Goal: Contribute content

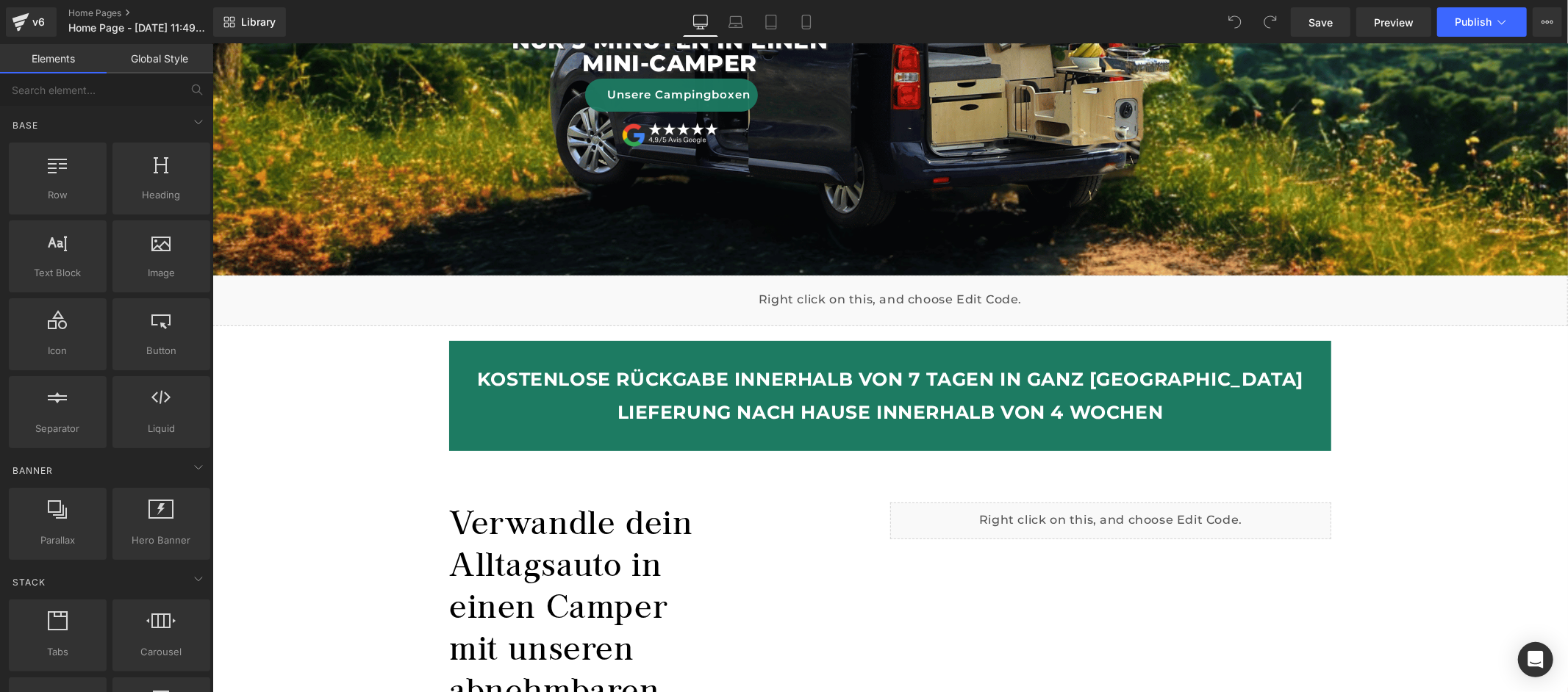
scroll to position [392, 0]
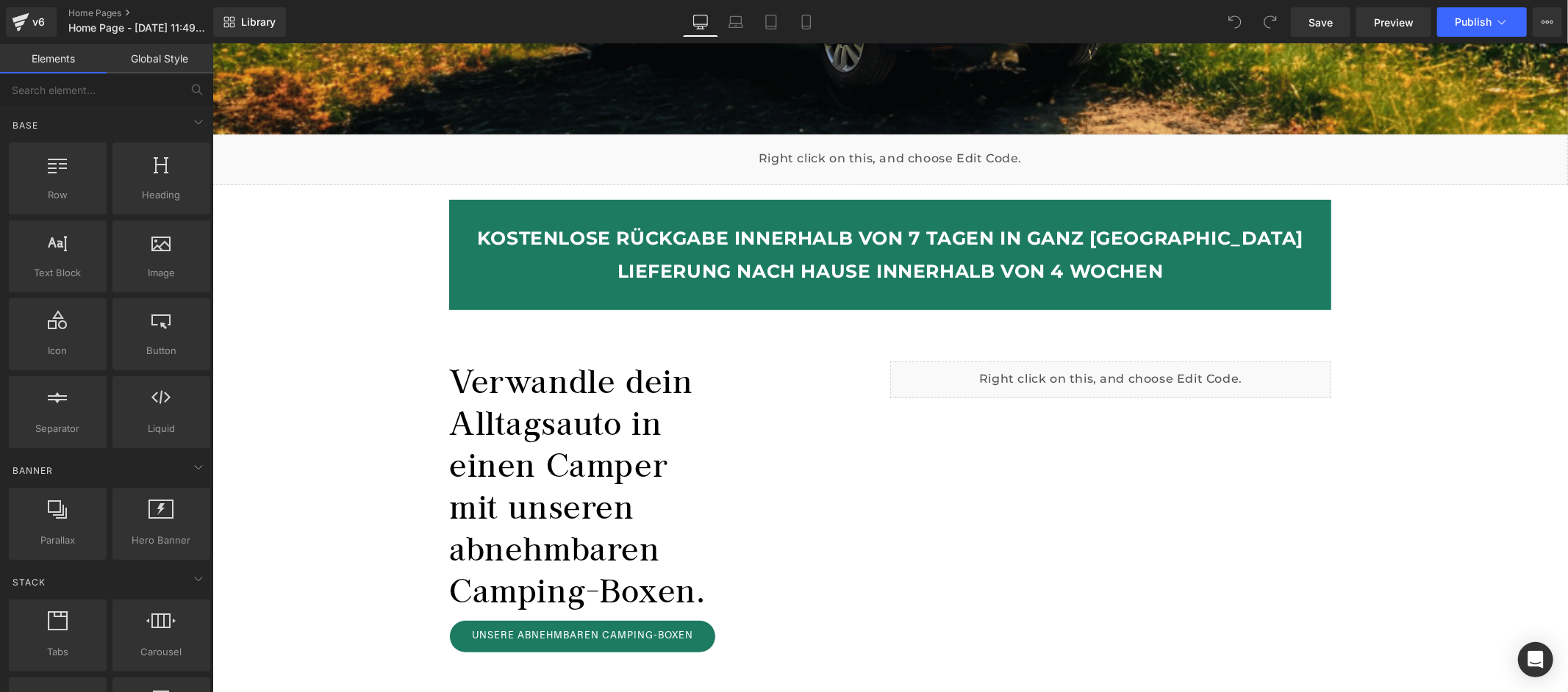
click at [800, 264] on b "LIEFERUNG NACH HAUSE INNERHALB VON 4 WOCHEN" at bounding box center [889, 270] width 547 height 22
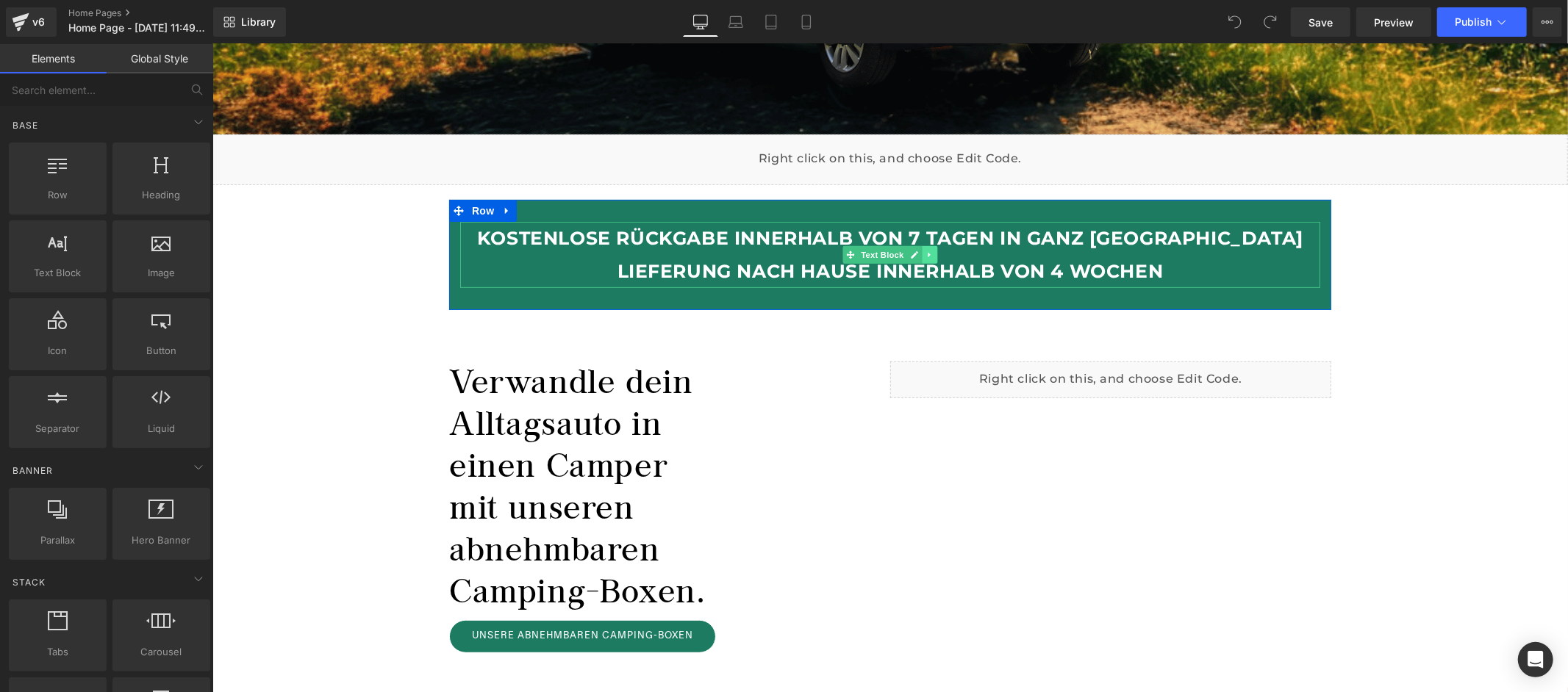
click at [928, 256] on link at bounding box center [930, 254] width 15 height 17
click at [933, 256] on icon at bounding box center [937, 254] width 8 height 8
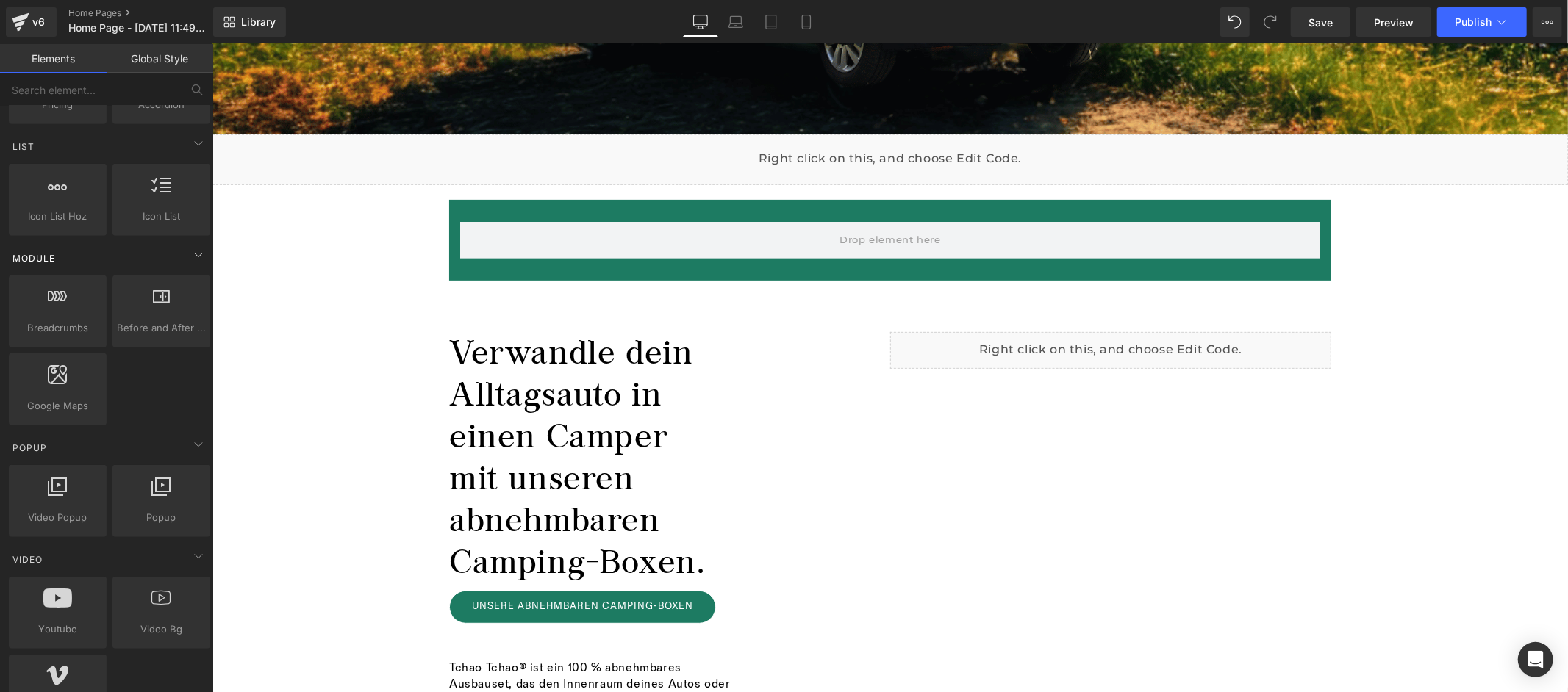
scroll to position [689, 0]
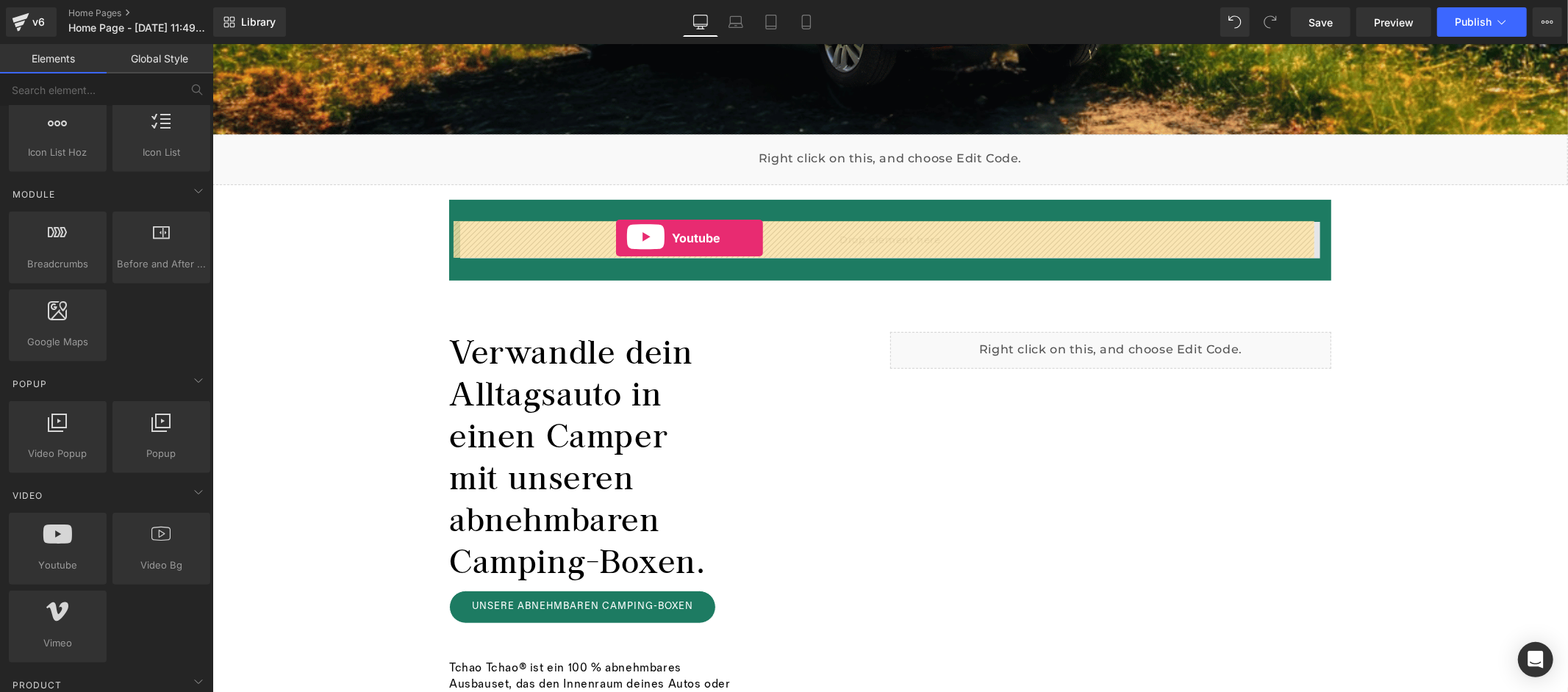
drag, startPoint x: 255, startPoint y: 594, endPoint x: 616, endPoint y: 236, distance: 508.4
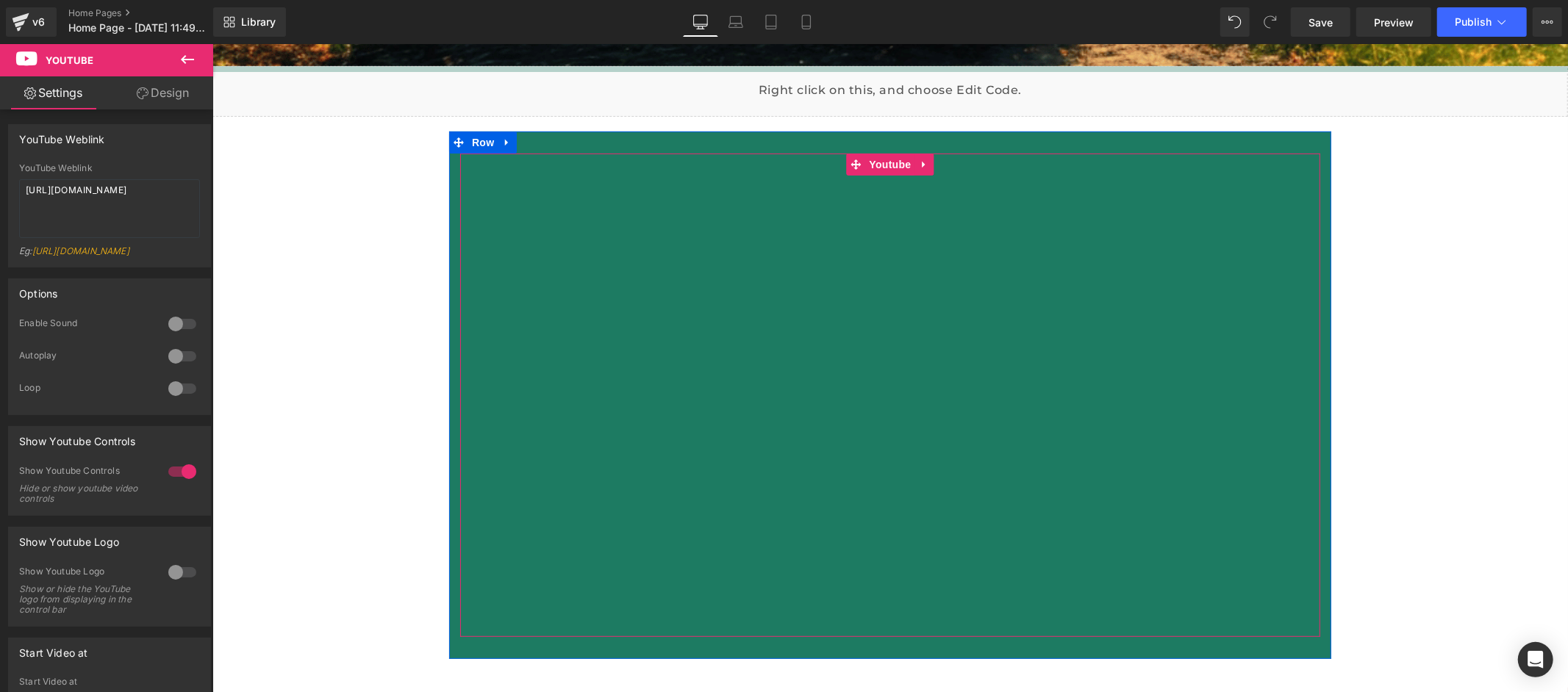
scroll to position [664, 0]
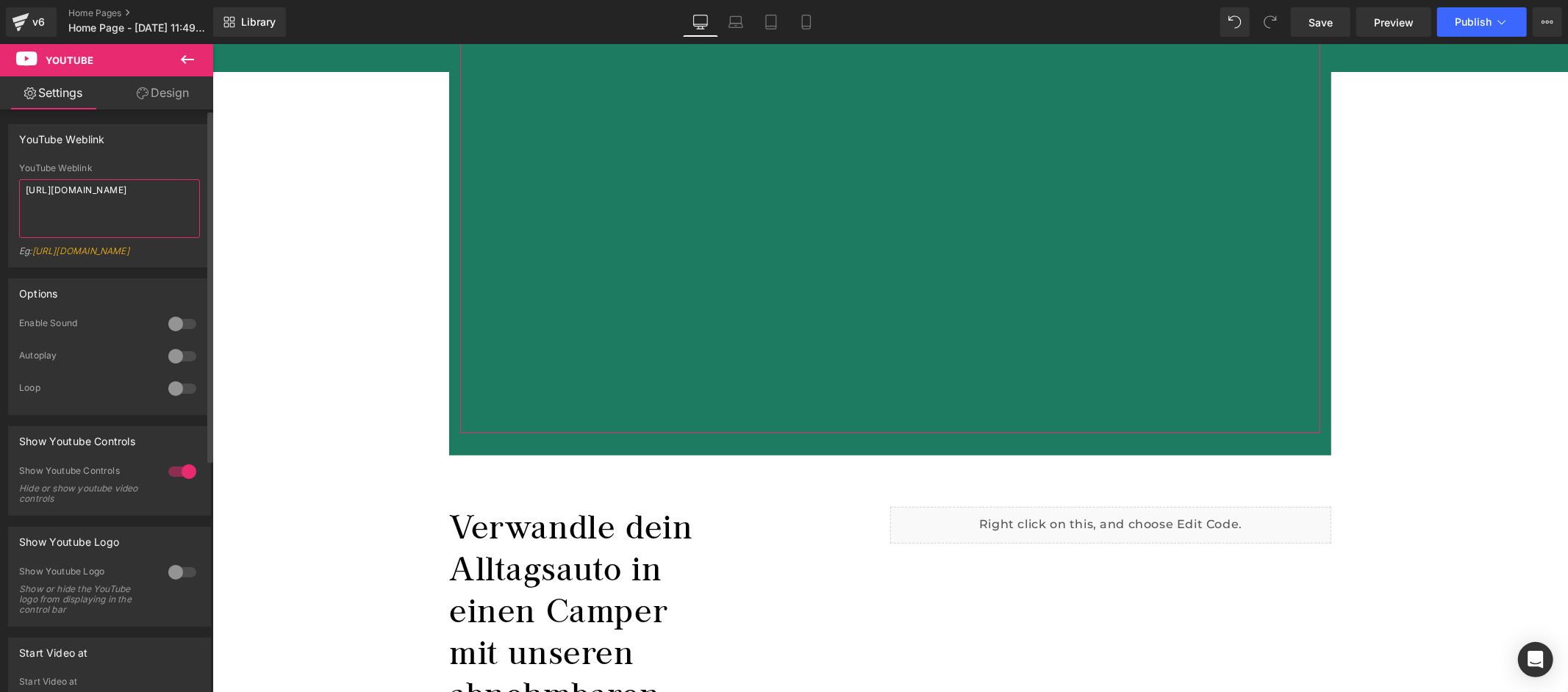
click at [119, 201] on textarea "[URL][DOMAIN_NAME]" at bounding box center [109, 208] width 181 height 58
click at [157, 233] on textarea "[DOMAIN_NAME][URL][DOMAIN_NAME]" at bounding box center [109, 208] width 181 height 58
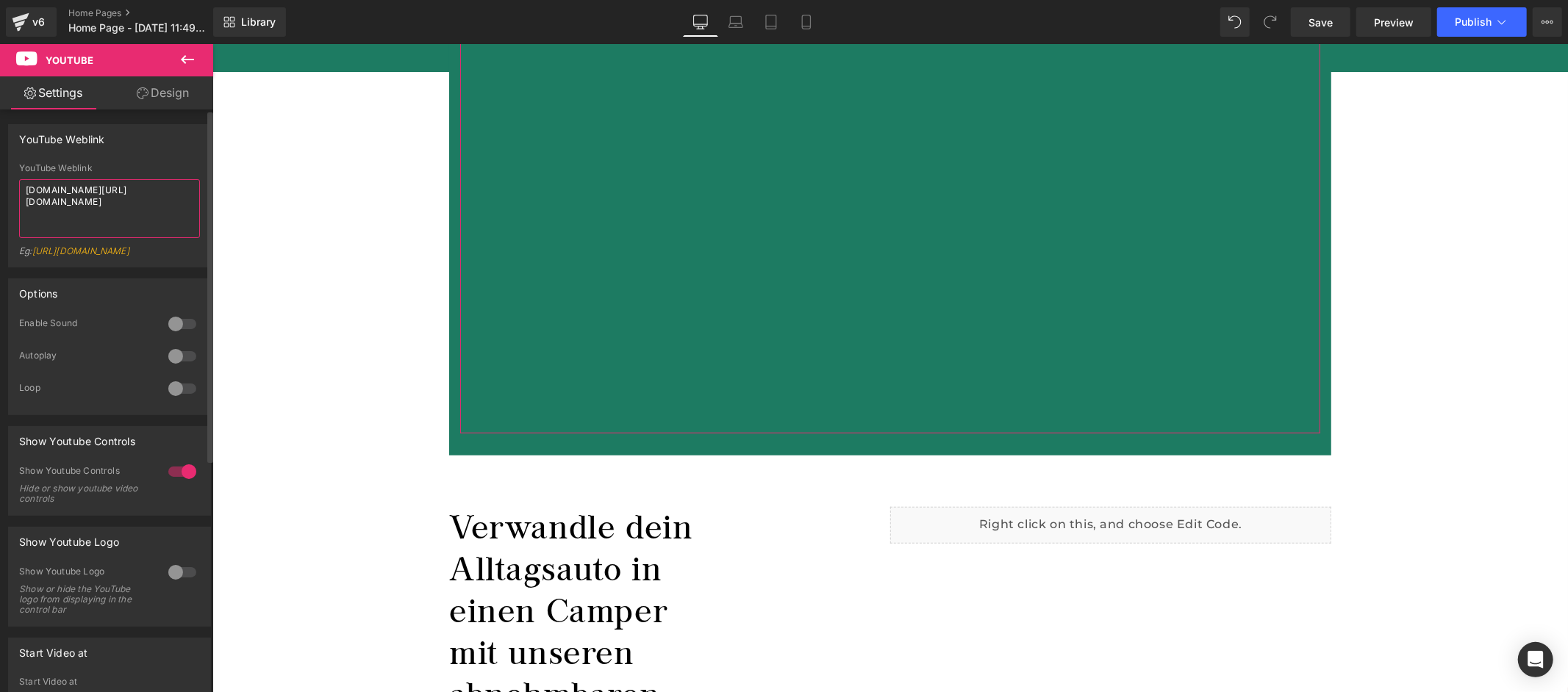
click at [157, 233] on textarea "[DOMAIN_NAME][URL][DOMAIN_NAME]" at bounding box center [109, 208] width 181 height 58
paste textarea "[URL][DOMAIN_NAME]"
type textarea "[URL][DOMAIN_NAME]"
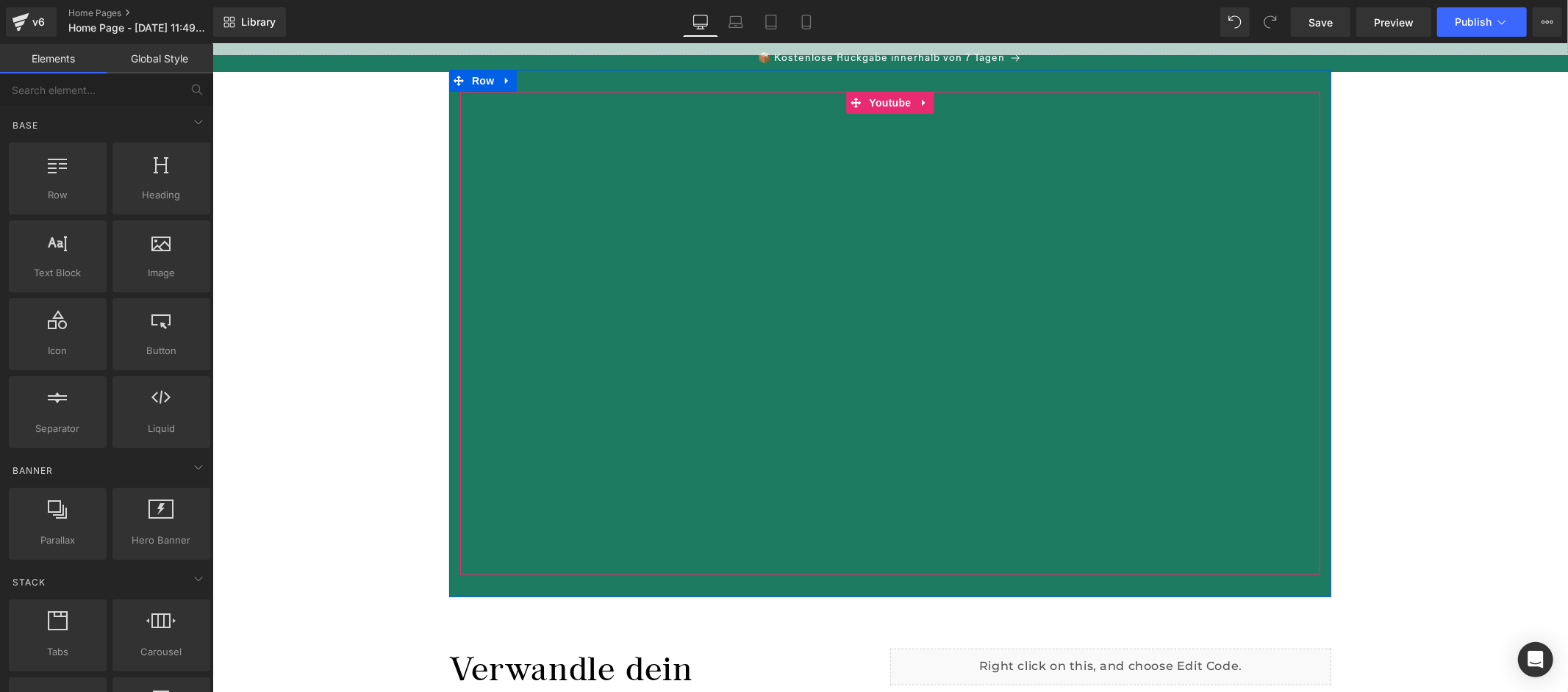
click at [878, 102] on div at bounding box center [889, 332] width 861 height 483
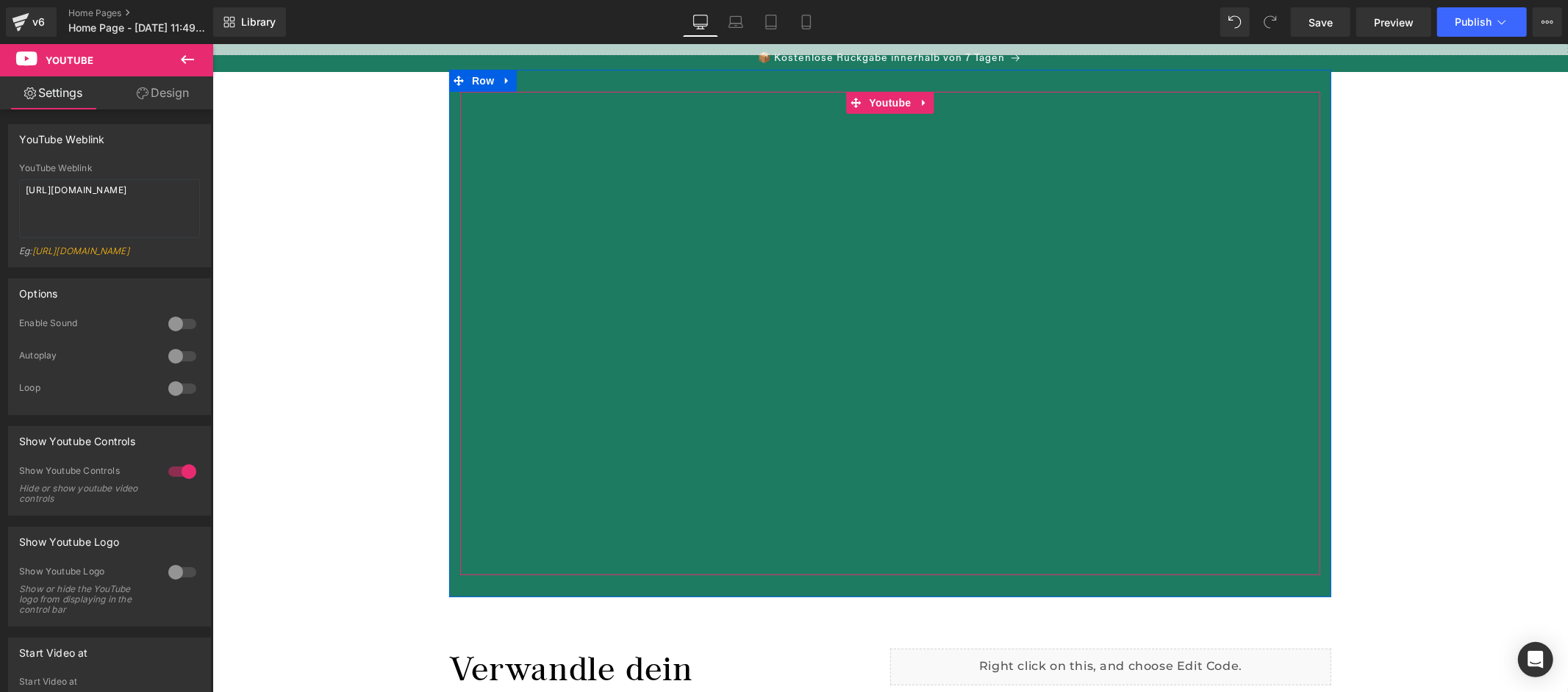
click at [890, 102] on div at bounding box center [889, 332] width 861 height 483
click at [157, 207] on textarea "[URL][DOMAIN_NAME]" at bounding box center [109, 208] width 181 height 58
type textarea "[URL][DOMAIN_NAME]"
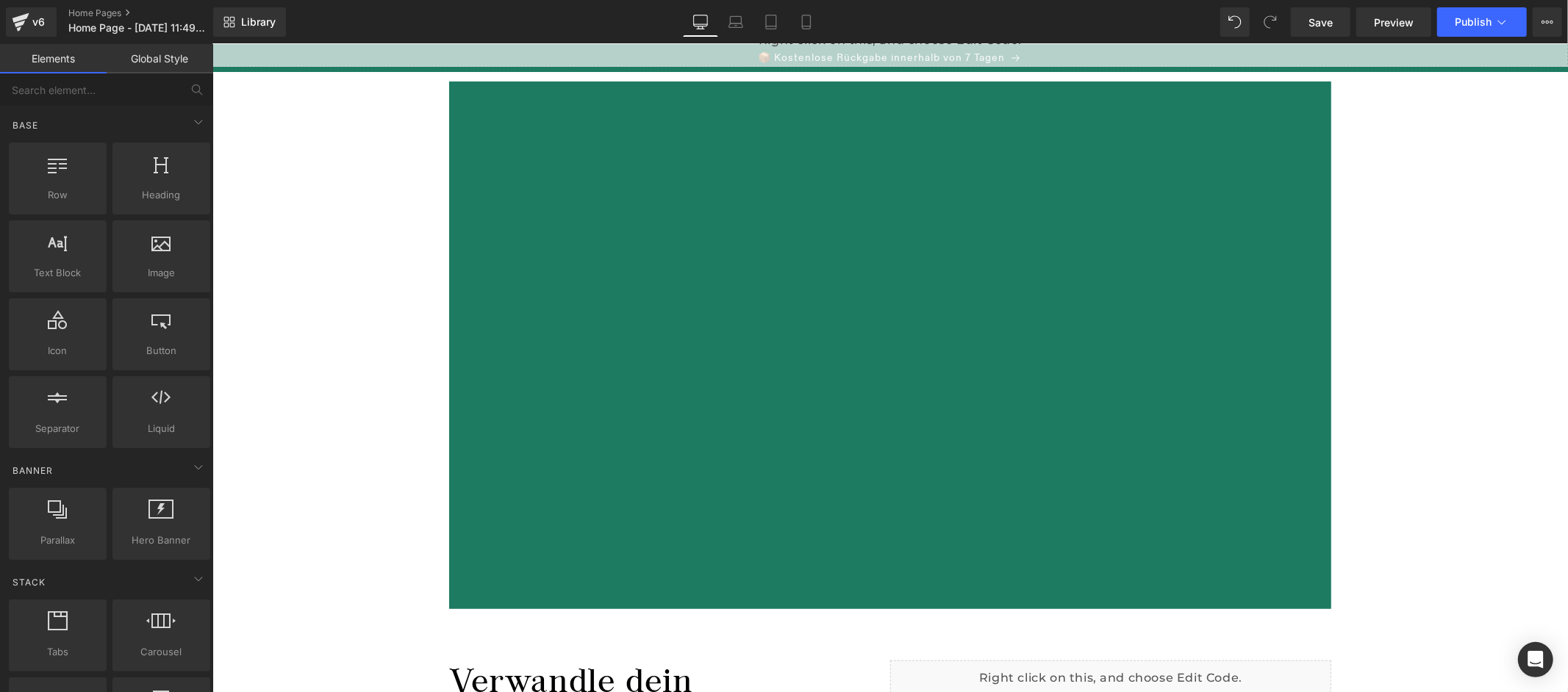
scroll to position [494, 0]
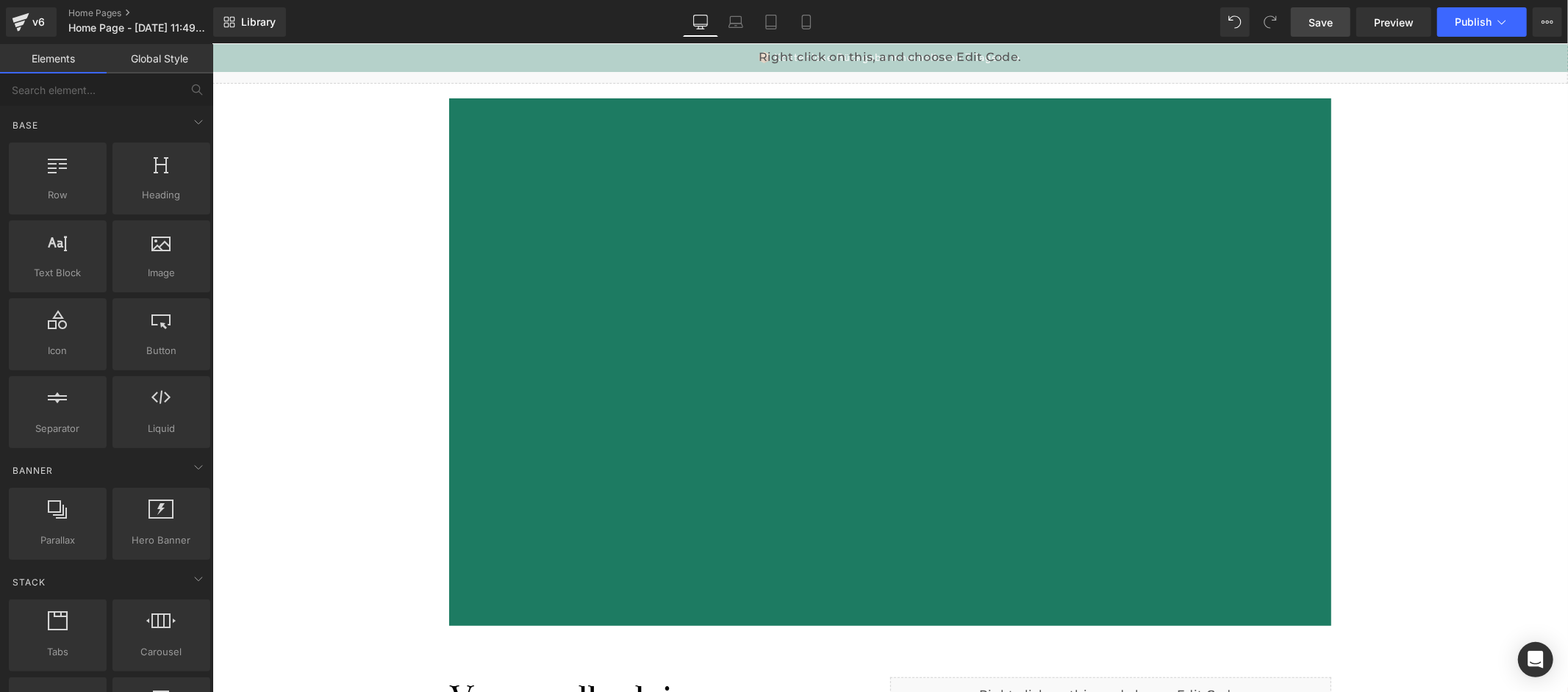
click at [1316, 32] on link "Save" at bounding box center [1321, 22] width 59 height 30
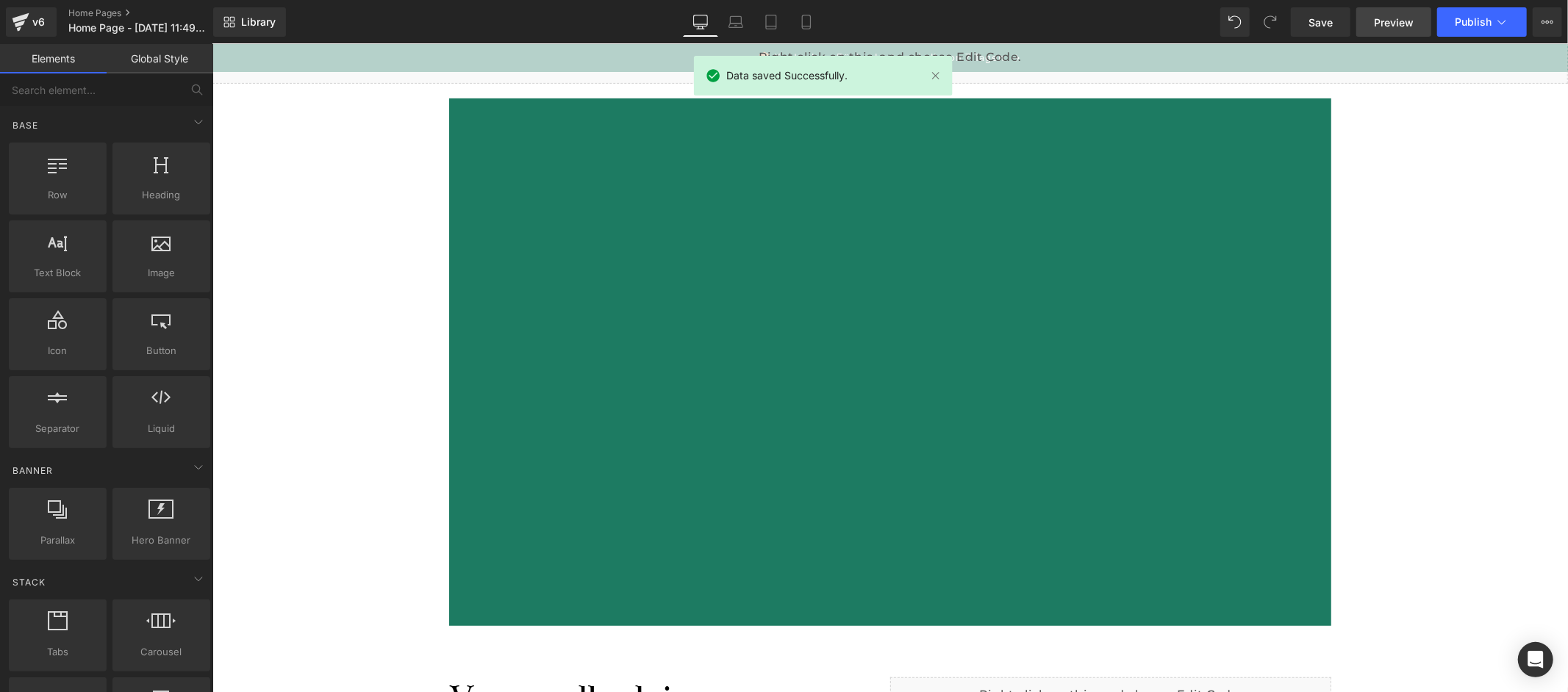
click at [1396, 31] on link "Preview" at bounding box center [1394, 22] width 75 height 30
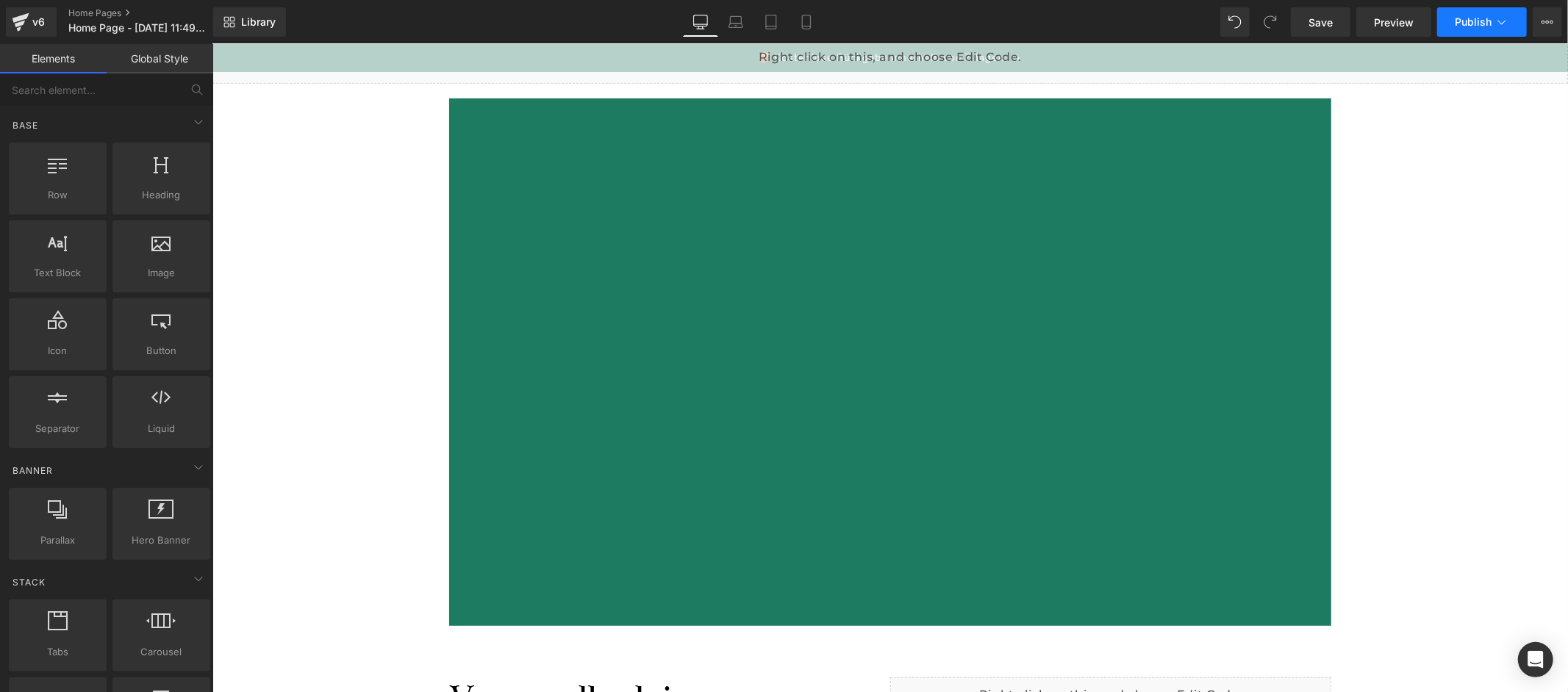
click at [1476, 21] on span "Publish" at bounding box center [1473, 22] width 36 height 11
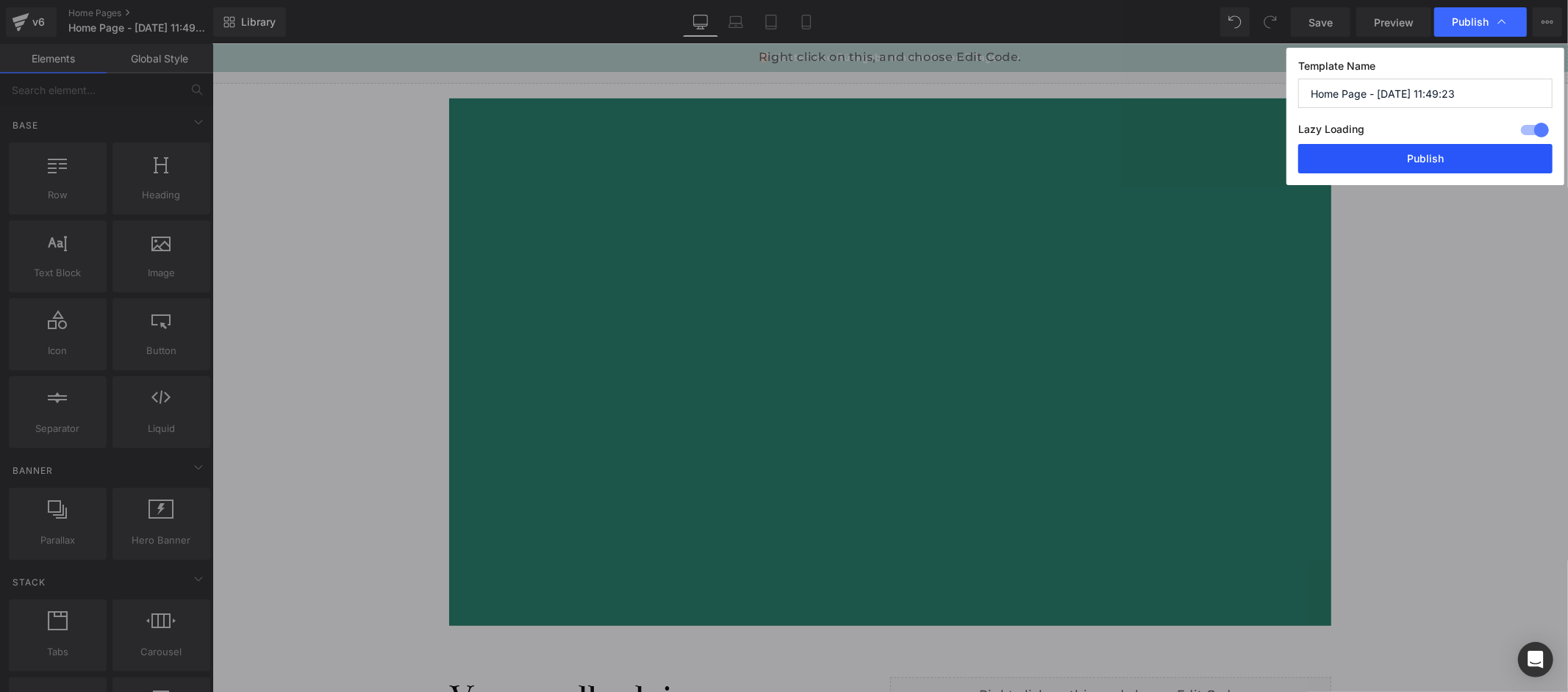
click at [1436, 162] on button "Publish" at bounding box center [1425, 159] width 255 height 30
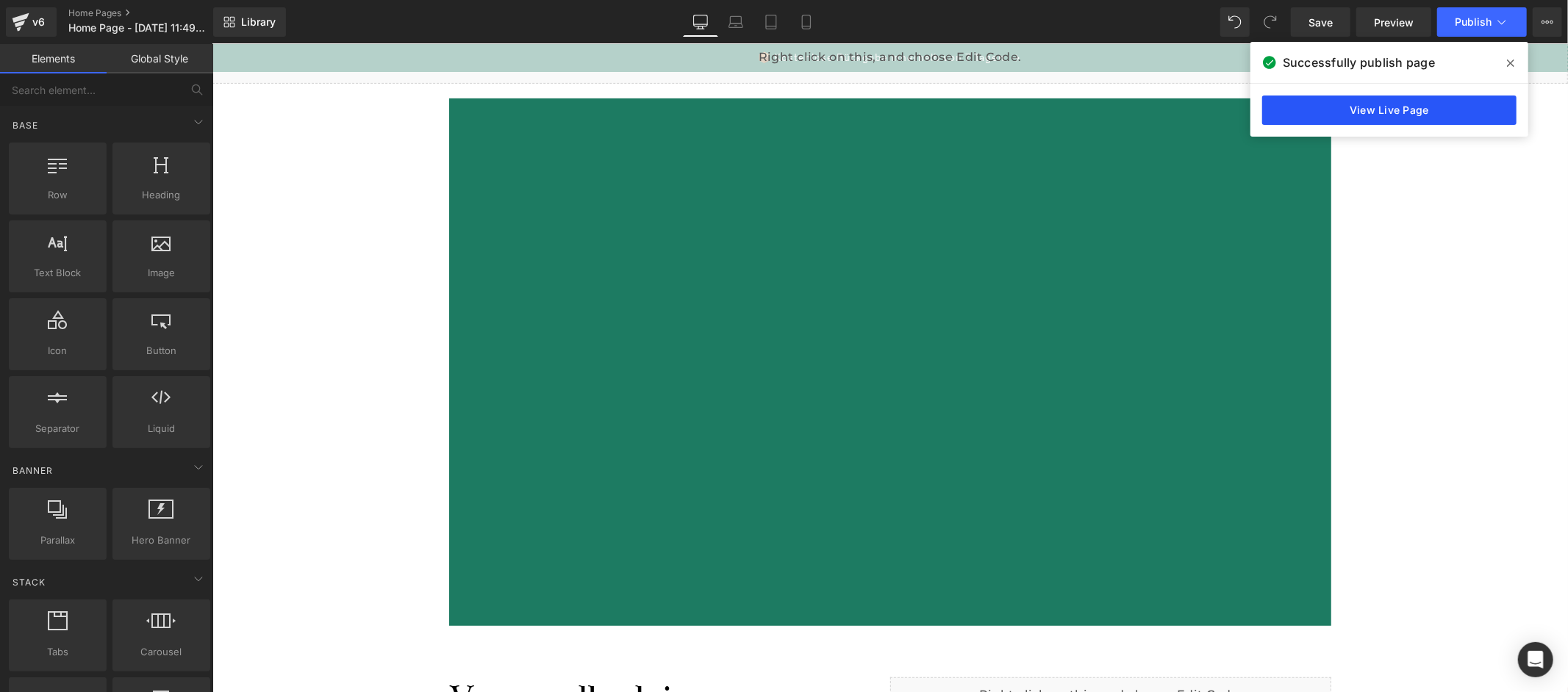
click at [1362, 101] on link "View Live Page" at bounding box center [1390, 110] width 255 height 30
